Goal: Navigation & Orientation: Find specific page/section

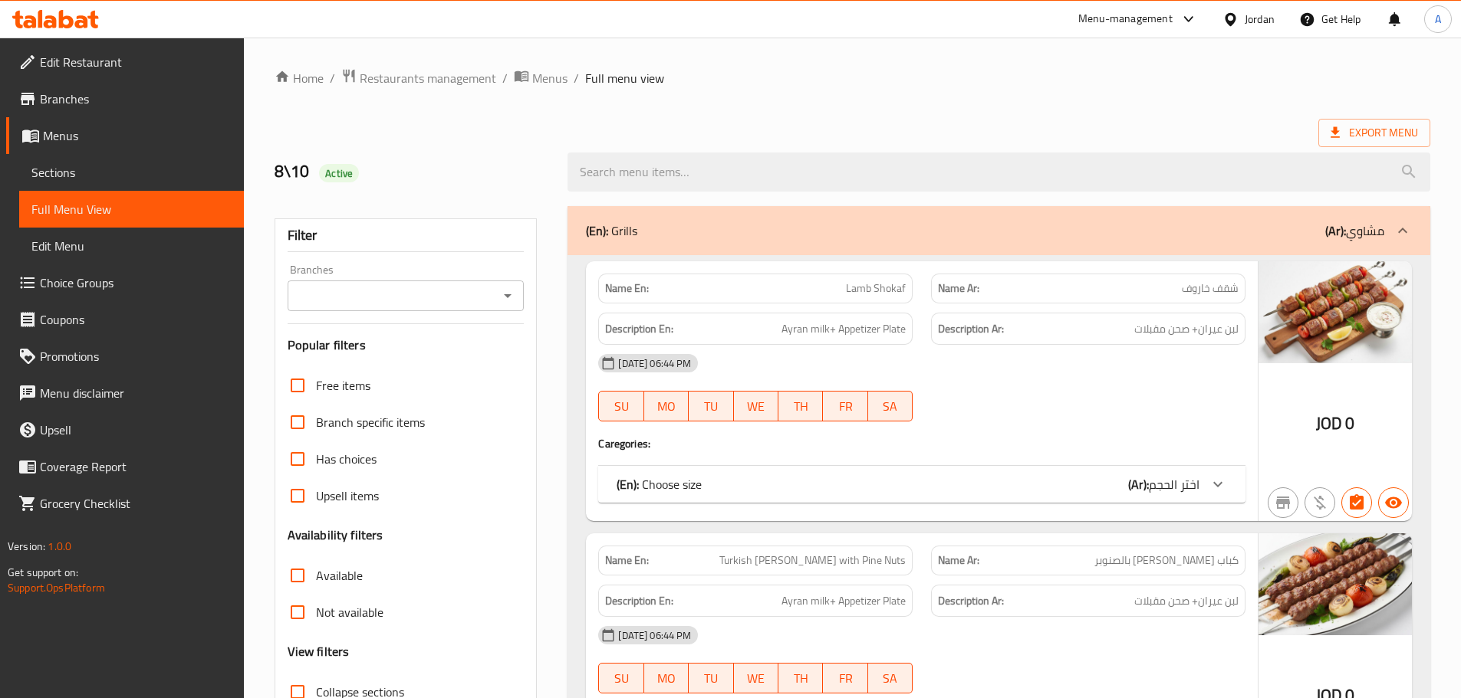
click at [1059, 132] on div "Export Menu" at bounding box center [851, 133] width 1155 height 28
click at [1242, 28] on div at bounding box center [1233, 19] width 22 height 17
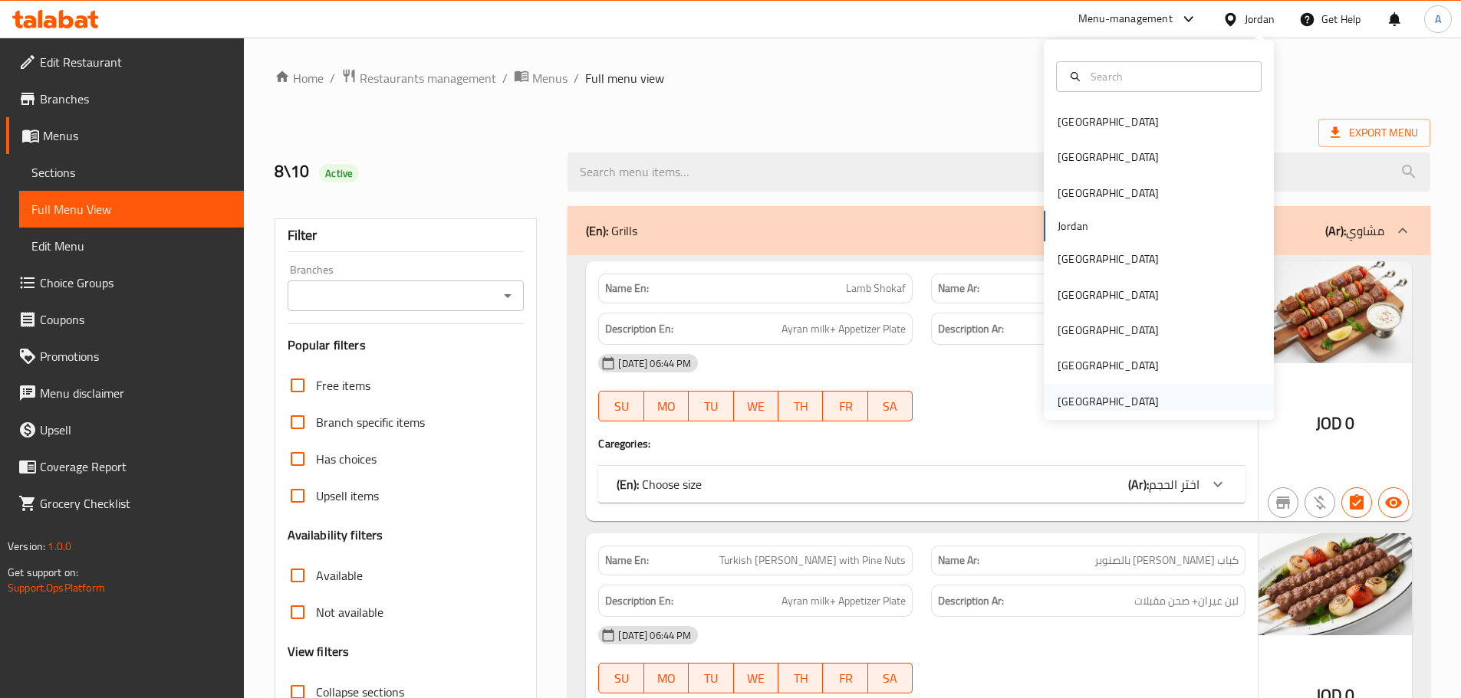
click at [1076, 406] on div "[GEOGRAPHIC_DATA]" at bounding box center [1107, 401] width 101 height 17
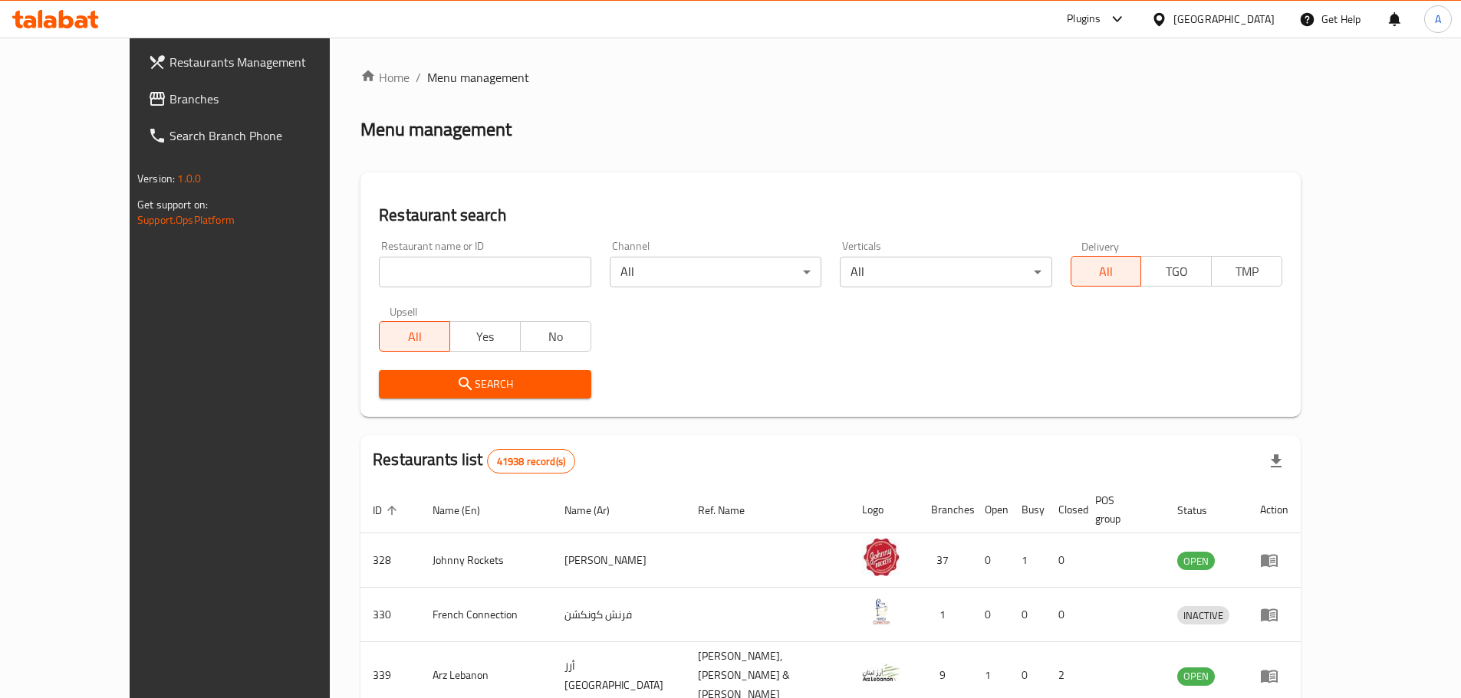
click at [169, 100] on span "Branches" at bounding box center [265, 99] width 192 height 18
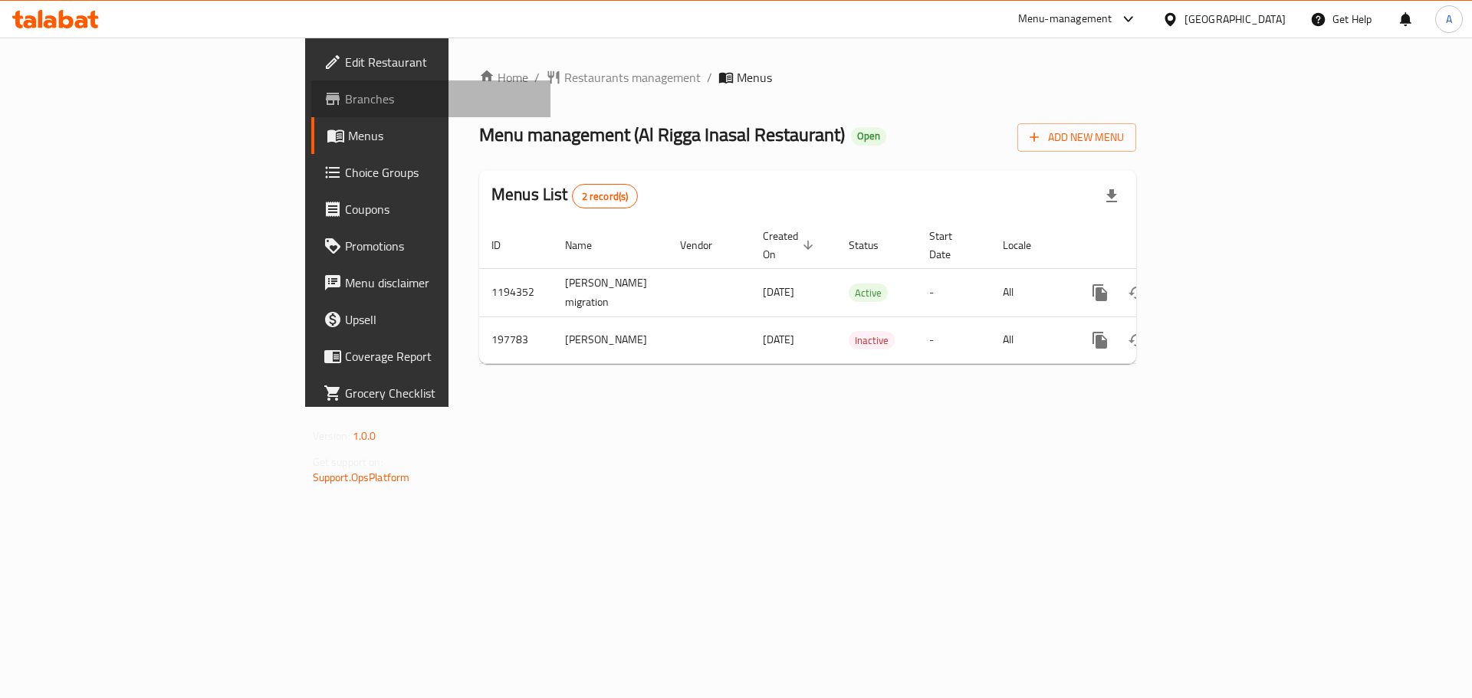
click at [345, 96] on span "Branches" at bounding box center [442, 99] width 194 height 18
